Goal: Task Accomplishment & Management: Manage account settings

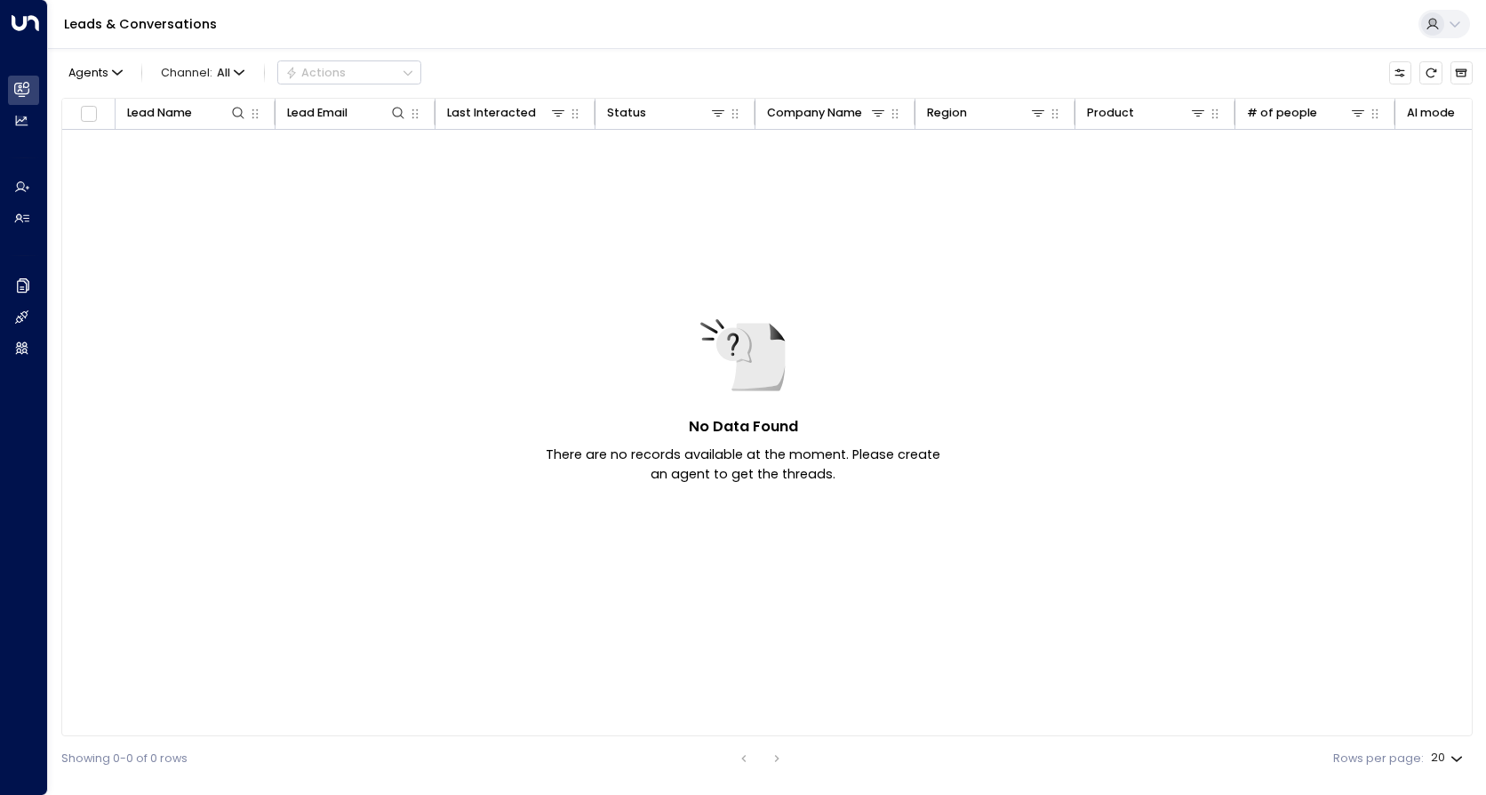
click at [1434, 22] on icon at bounding box center [1432, 22] width 7 height 7
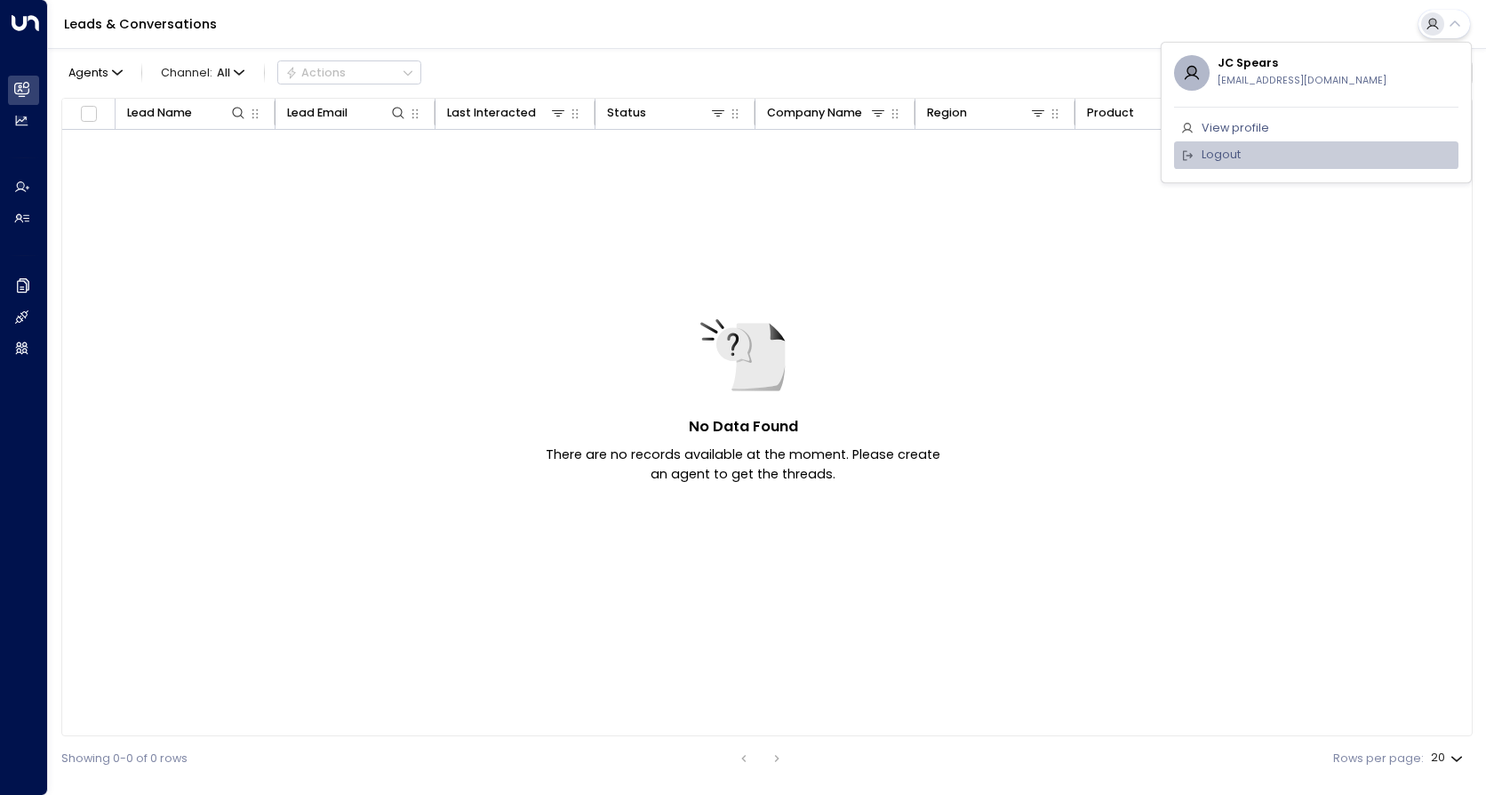
click at [1245, 145] on li "Logout" at bounding box center [1316, 155] width 284 height 28
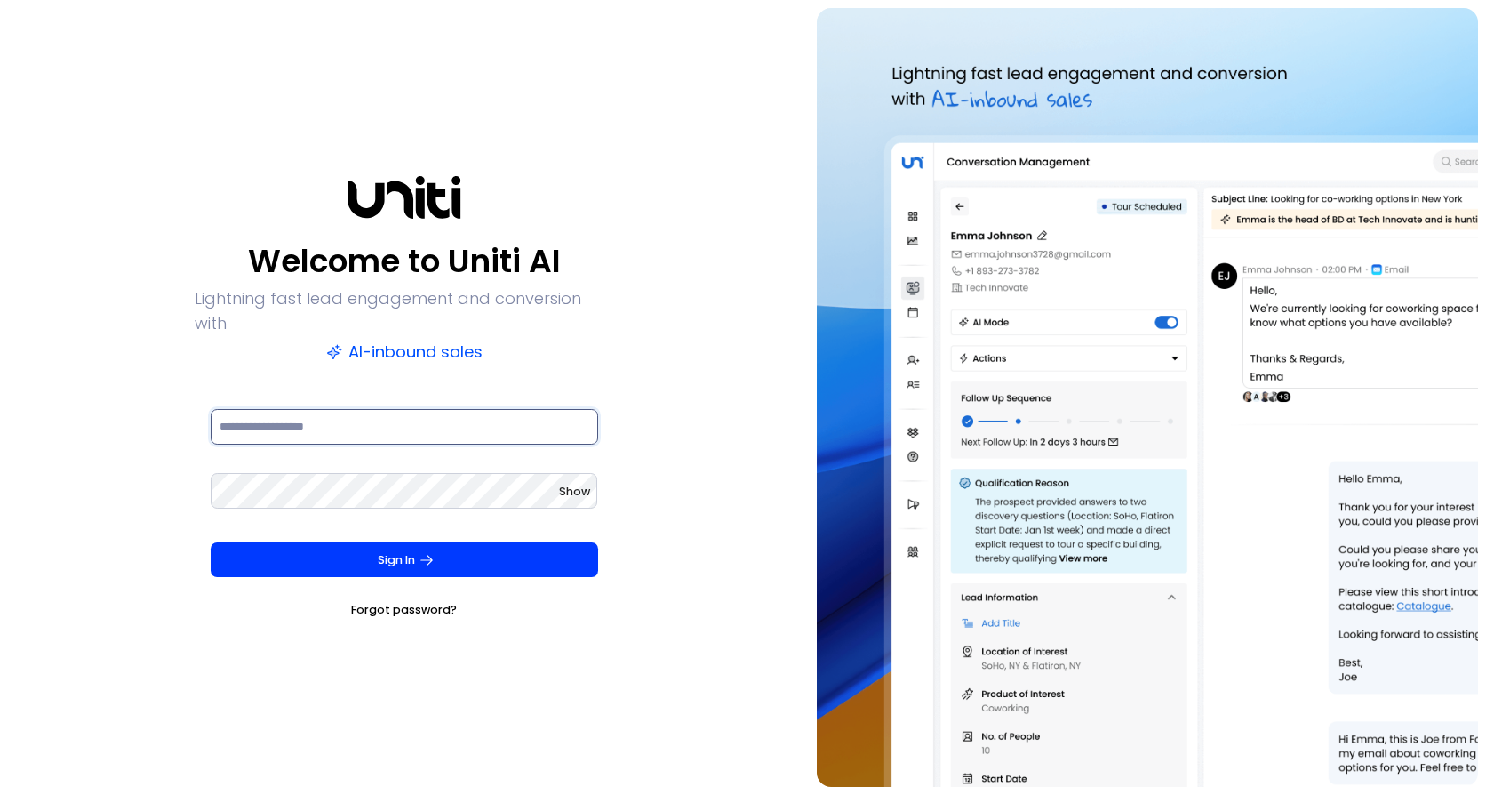
click at [283, 409] on input at bounding box center [405, 427] width 388 height 36
